Goal: Task Accomplishment & Management: Use online tool/utility

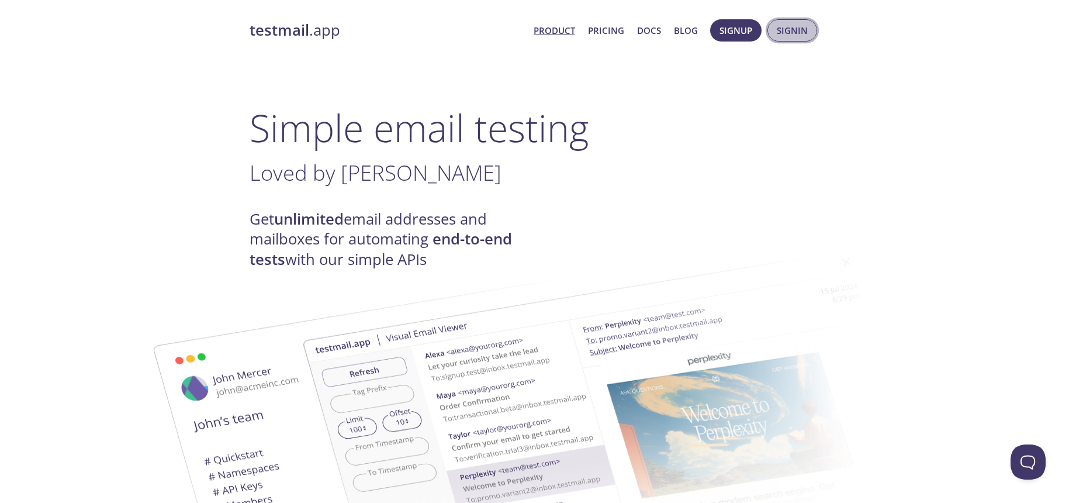
click at [792, 29] on span "Signin" at bounding box center [792, 30] width 31 height 15
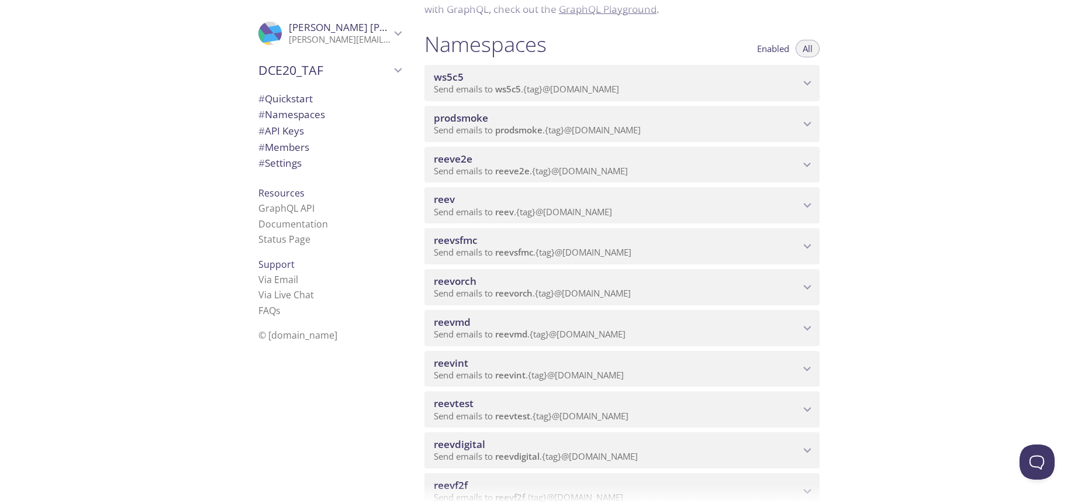
scroll to position [175, 0]
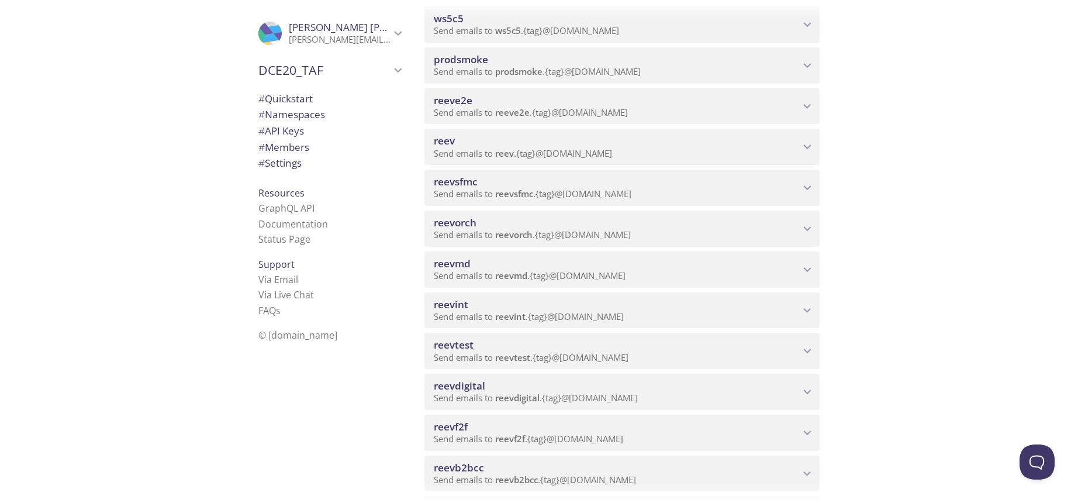
click at [517, 385] on span "reevdigital" at bounding box center [617, 385] width 366 height 13
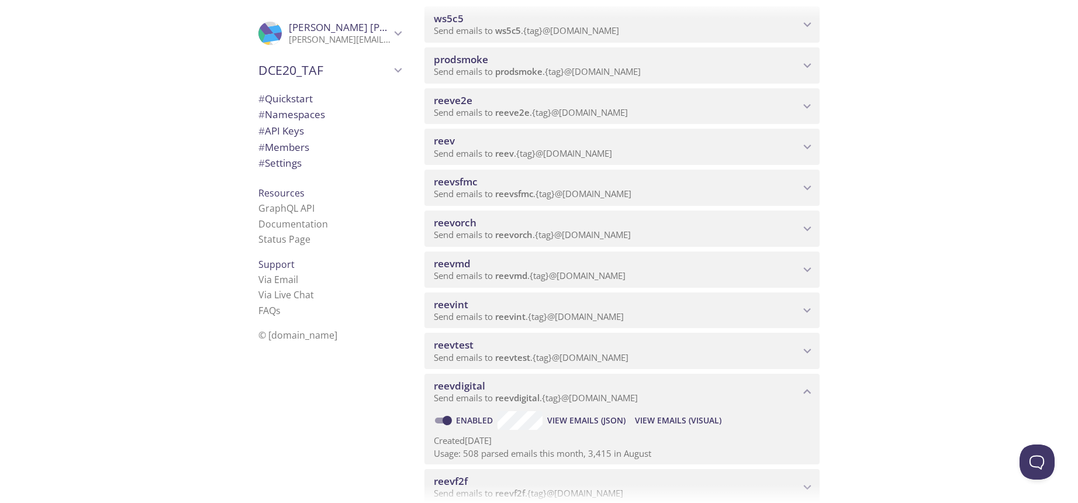
click at [664, 420] on span "View Emails (Visual)" at bounding box center [678, 420] width 86 height 14
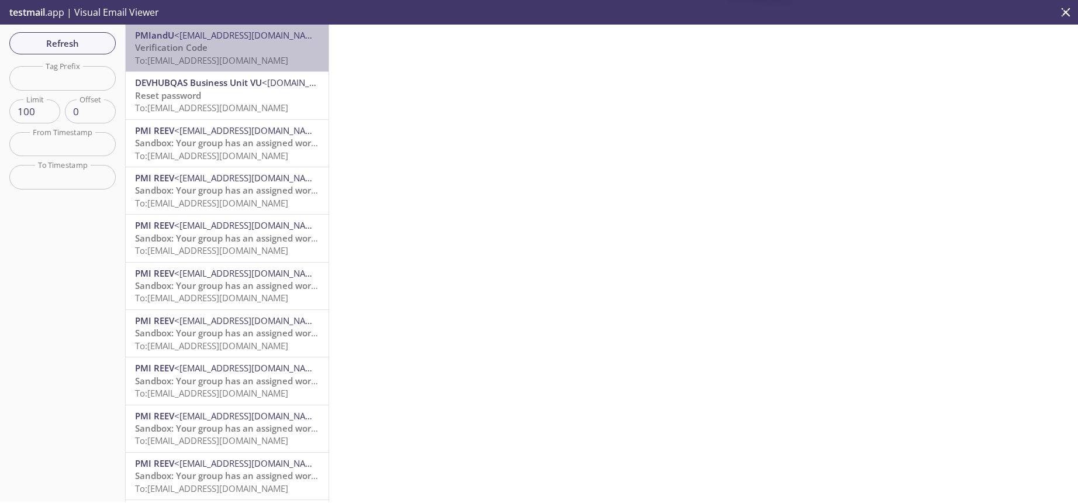
click at [239, 53] on p "Verification Code To: [EMAIL_ADDRESS][DOMAIN_NAME]" at bounding box center [227, 53] width 184 height 25
